Goal: Transaction & Acquisition: Purchase product/service

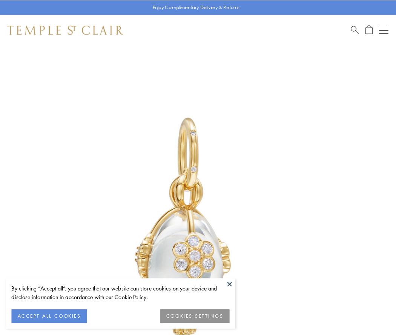
scroll to position [13, 0]
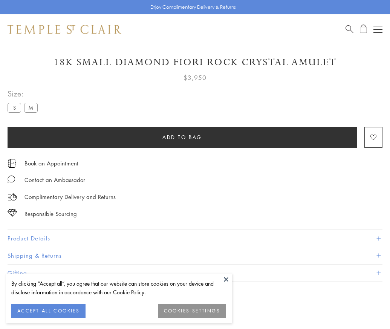
click at [182, 137] on span "Add to bag" at bounding box center [182, 137] width 40 height 8
